Goal: Information Seeking & Learning: Learn about a topic

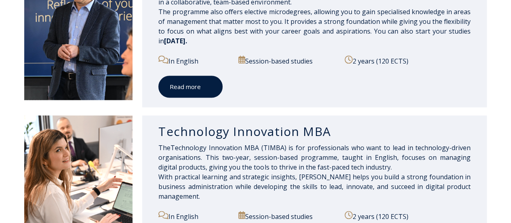
scroll to position [485, 0]
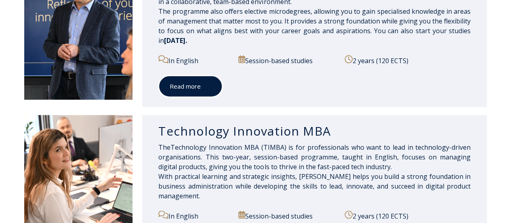
click at [204, 84] on span at bounding box center [206, 86] width 11 height 8
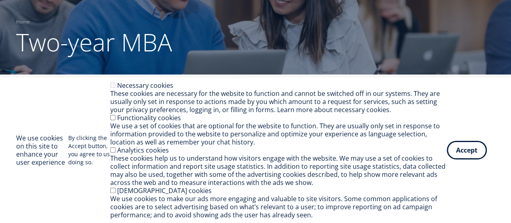
scroll to position [83, 0]
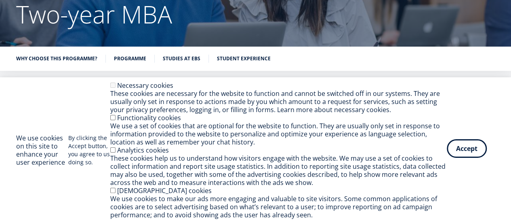
click at [476, 151] on button "Accept" at bounding box center [467, 148] width 40 height 19
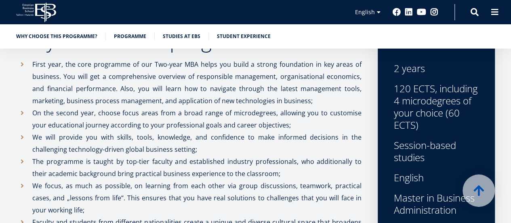
scroll to position [286, 0]
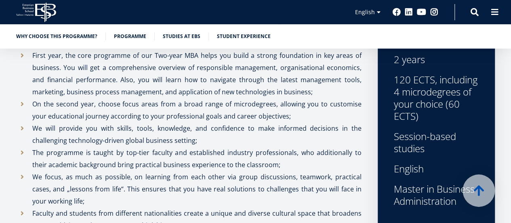
click at [448, 135] on div "Session-based studies" at bounding box center [436, 142] width 85 height 24
click at [433, 174] on div "2 years 120 ECTS, including 4 microdegrees of your choice (60 ECTS) Session-bas…" at bounding box center [436, 129] width 85 height 153
click at [425, 213] on div "2 years 120 ECTS, including 4 microdegrees of your choice (60 ECTS) Session-bas…" at bounding box center [436, 156] width 117 height 238
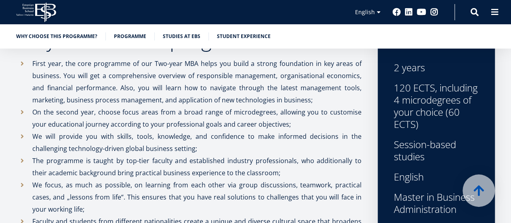
scroll to position [0, 0]
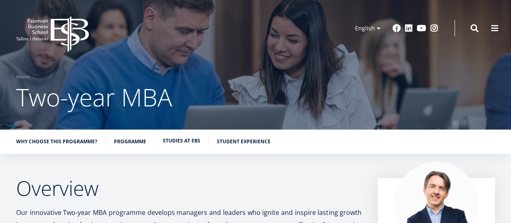
click at [186, 141] on link "Studies at EBS" at bounding box center [182, 141] width 38 height 8
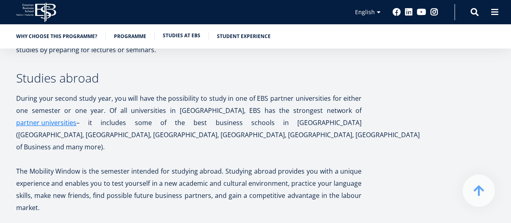
scroll to position [1591, 0]
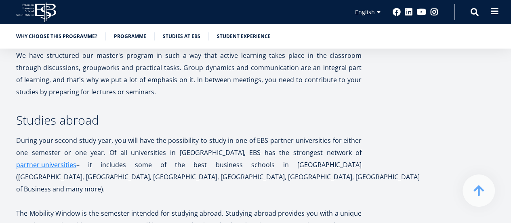
click at [488, 12] on button at bounding box center [495, 11] width 16 height 16
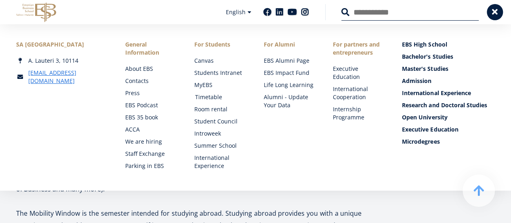
click at [208, 98] on link "Timetable" at bounding box center [221, 97] width 53 height 8
